Goal: Task Accomplishment & Management: Manage account settings

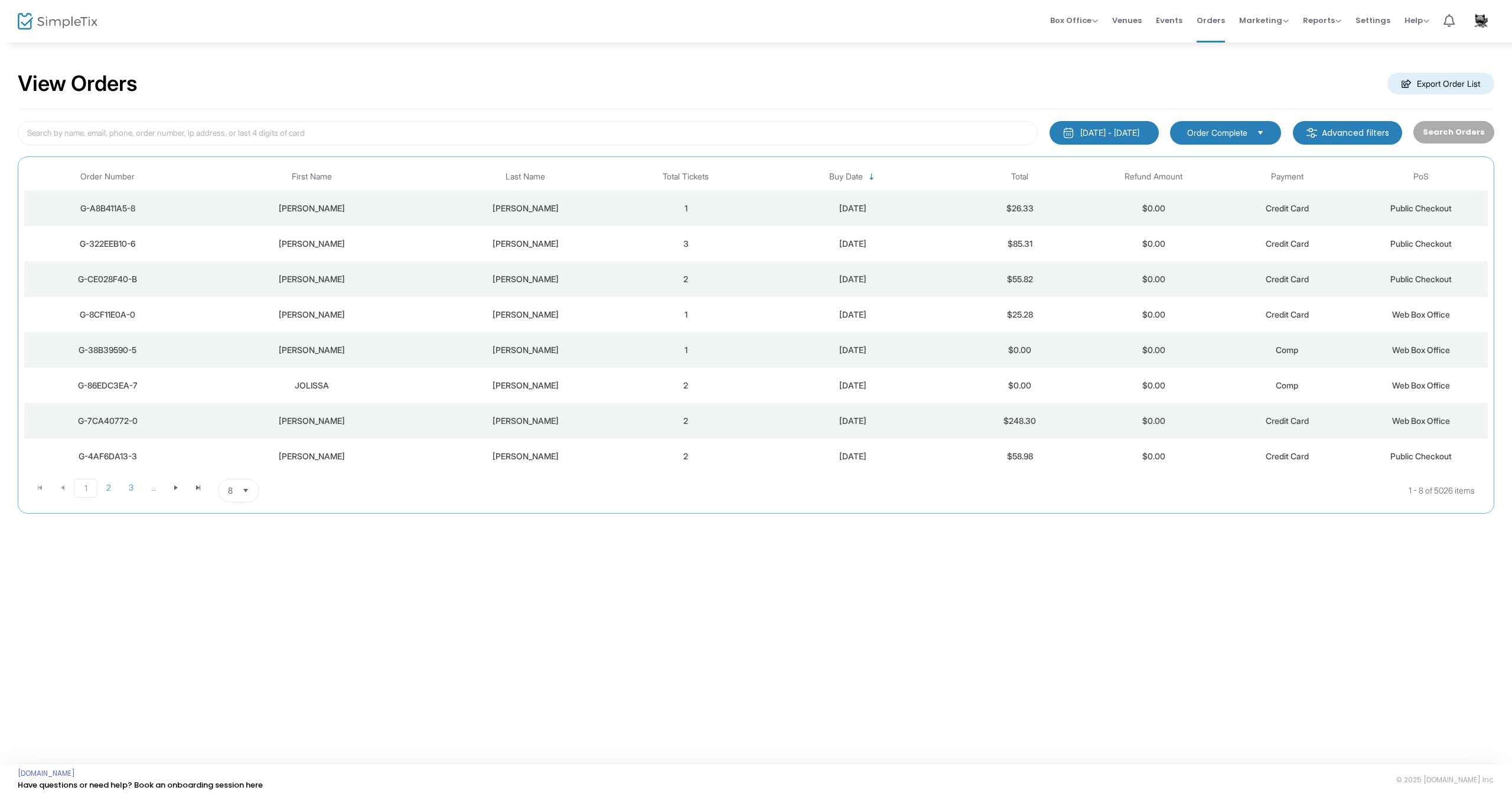
click at [319, 355] on div "[PERSON_NAME]" at bounding box center [311, 350] width 234 height 12
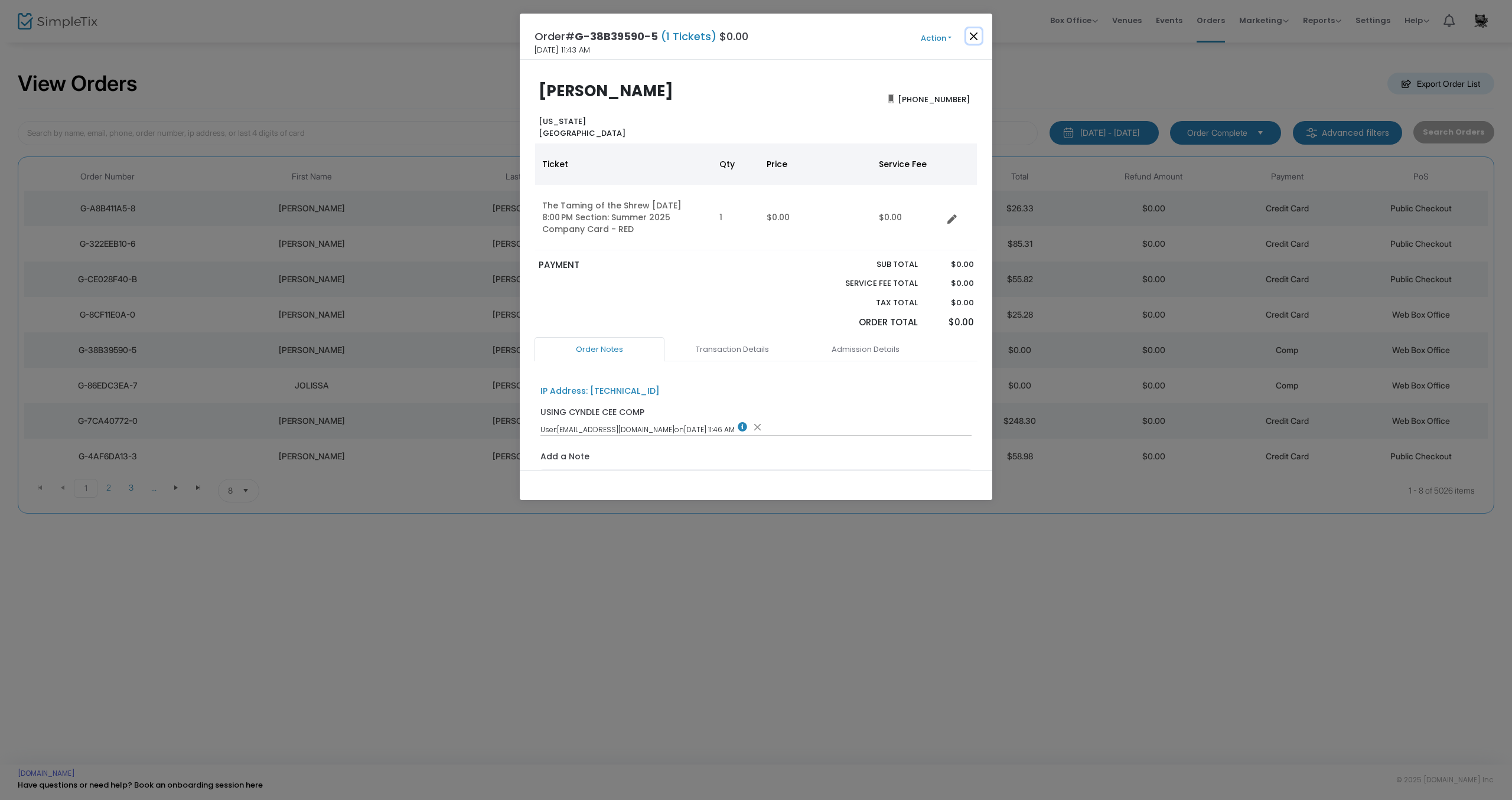
click at [977, 39] on button "Close" at bounding box center [974, 35] width 16 height 16
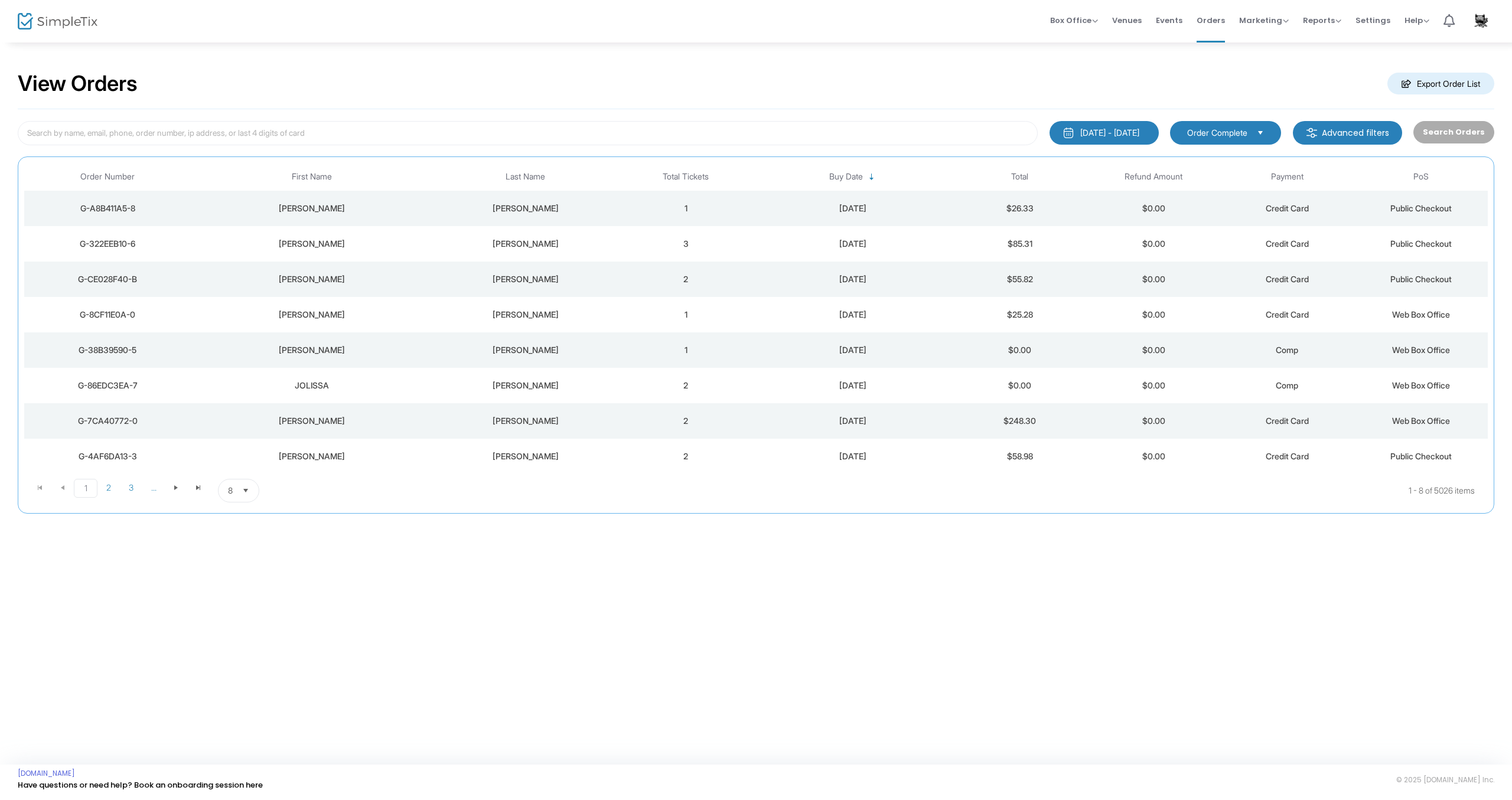
click at [534, 395] on td "[PERSON_NAME]" at bounding box center [525, 386] width 187 height 35
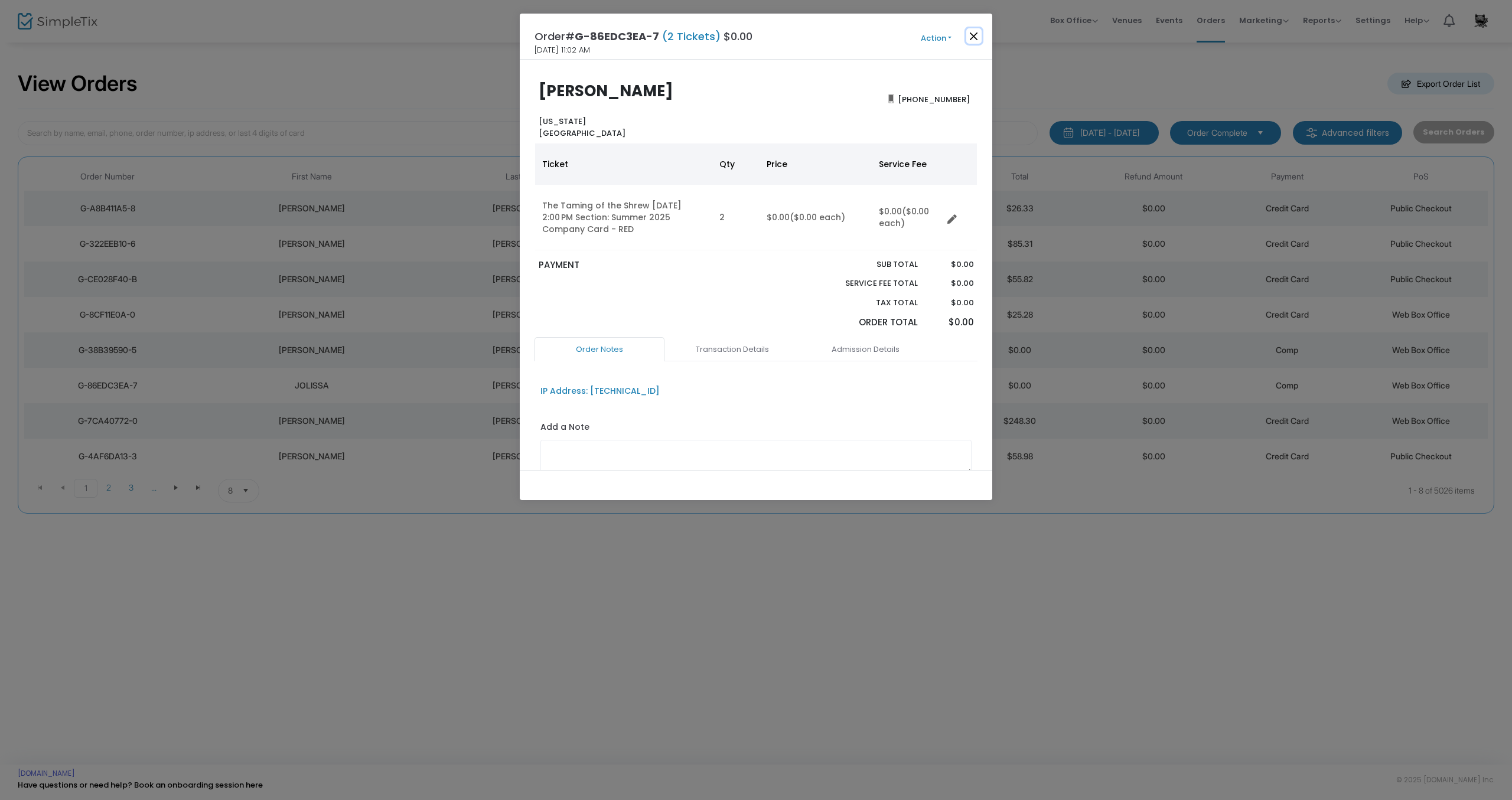
click at [972, 38] on button "Close" at bounding box center [974, 35] width 16 height 16
